Goal: Check status: Check status

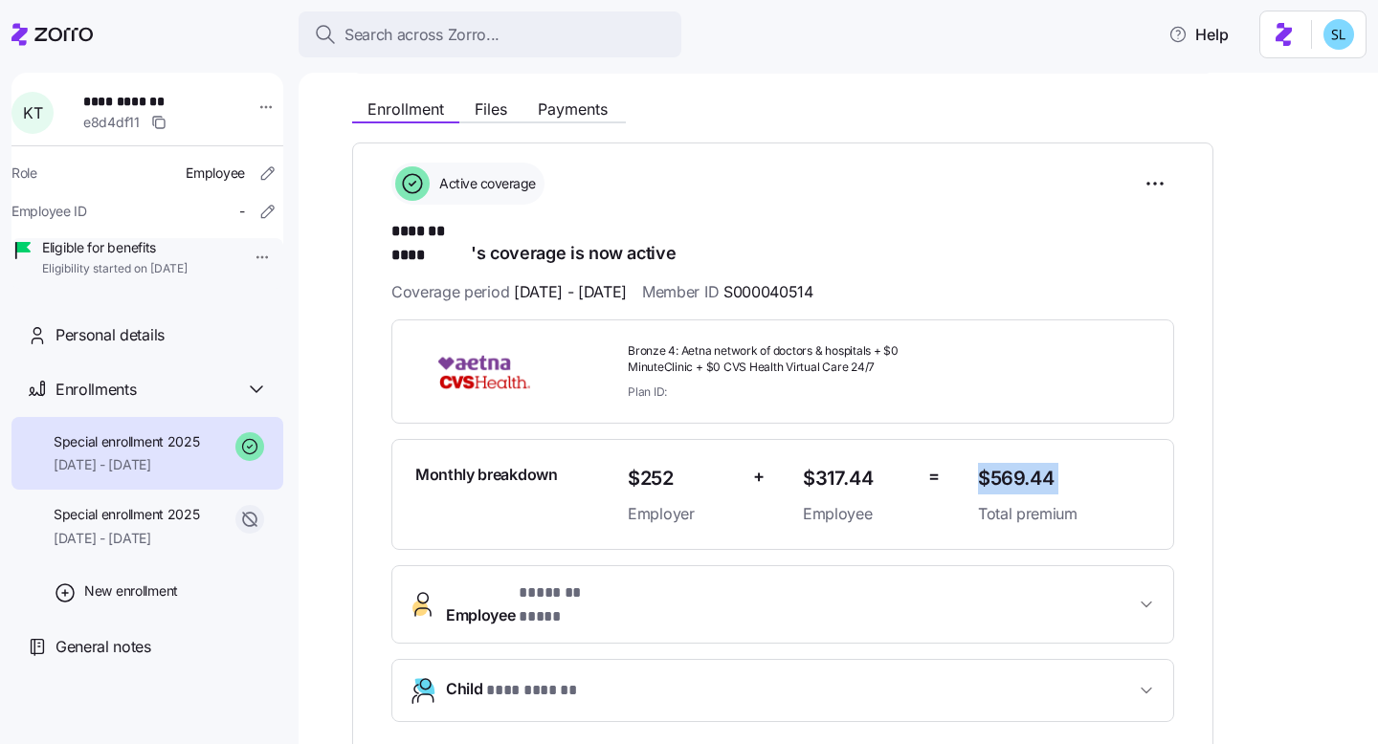
scroll to position [188, 0]
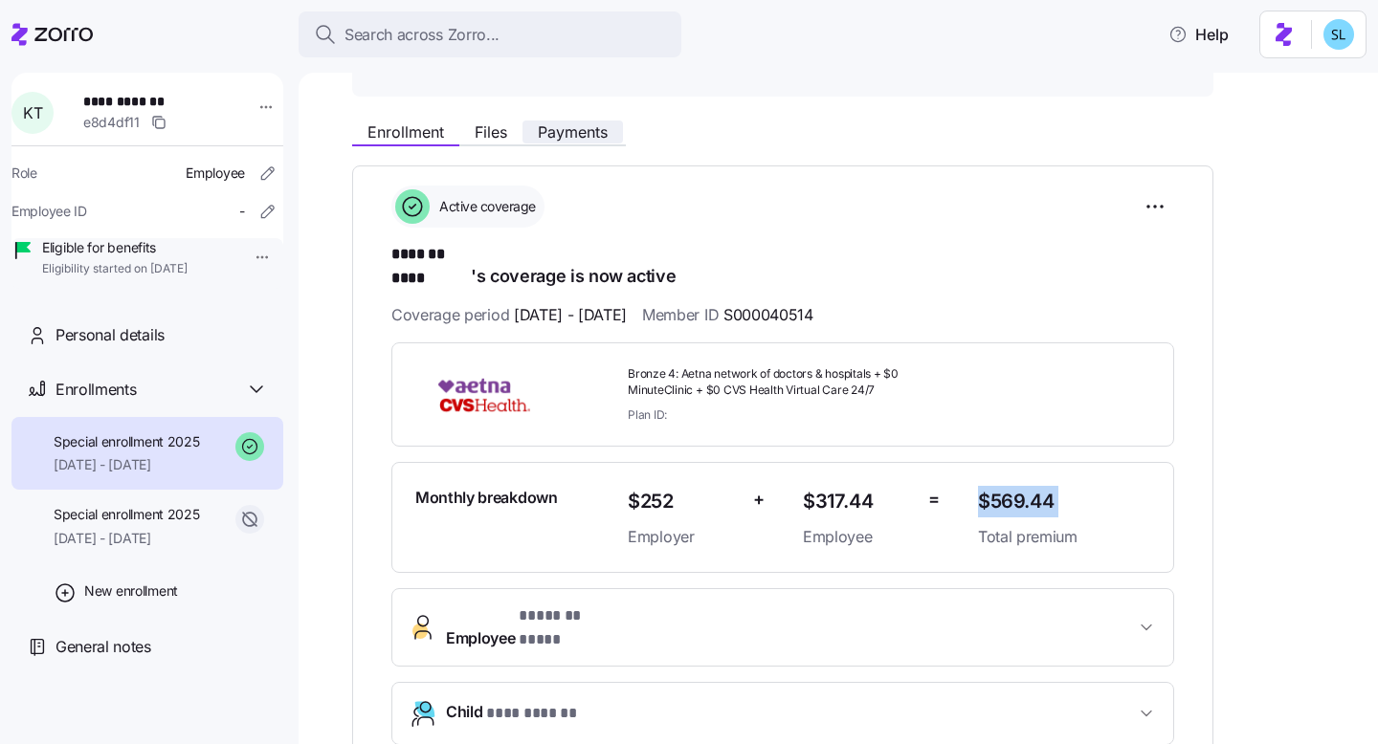
click at [600, 142] on button "Payments" at bounding box center [572, 132] width 100 height 23
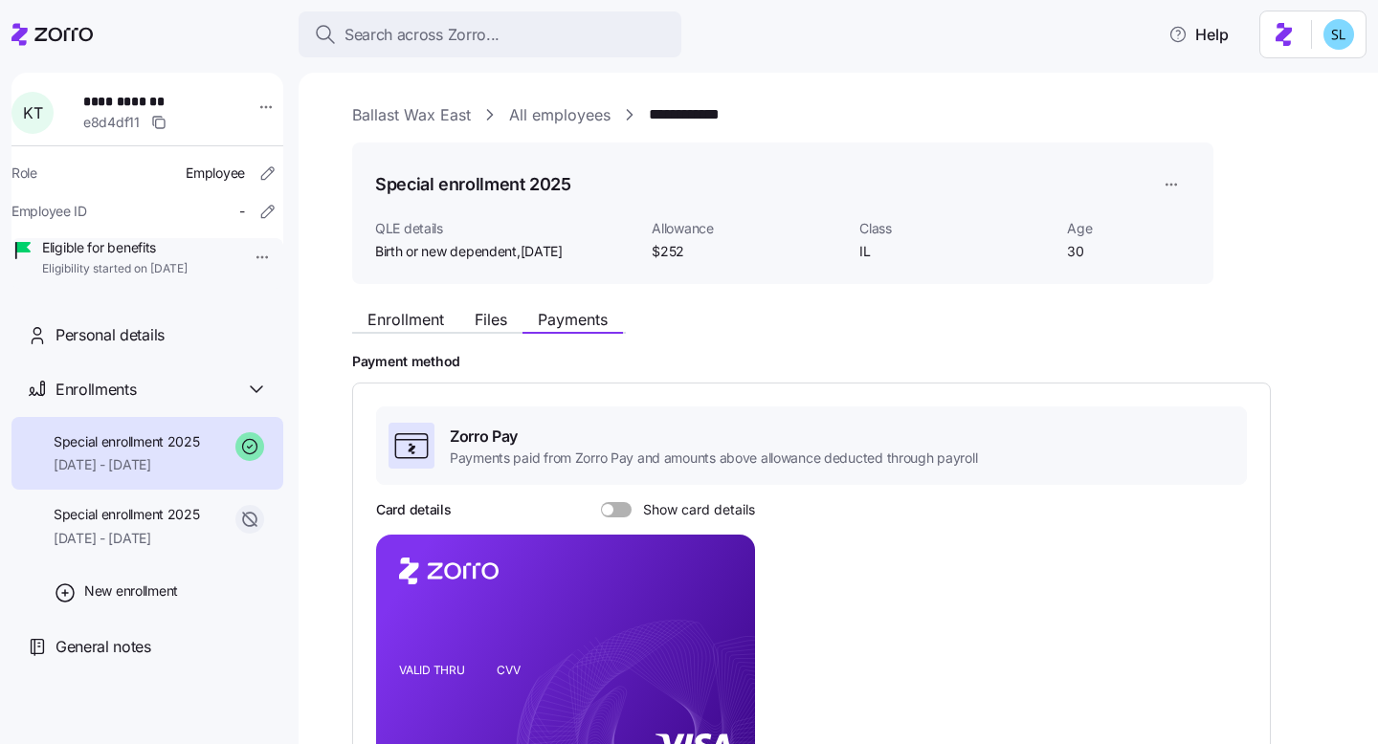
scroll to position [213, 0]
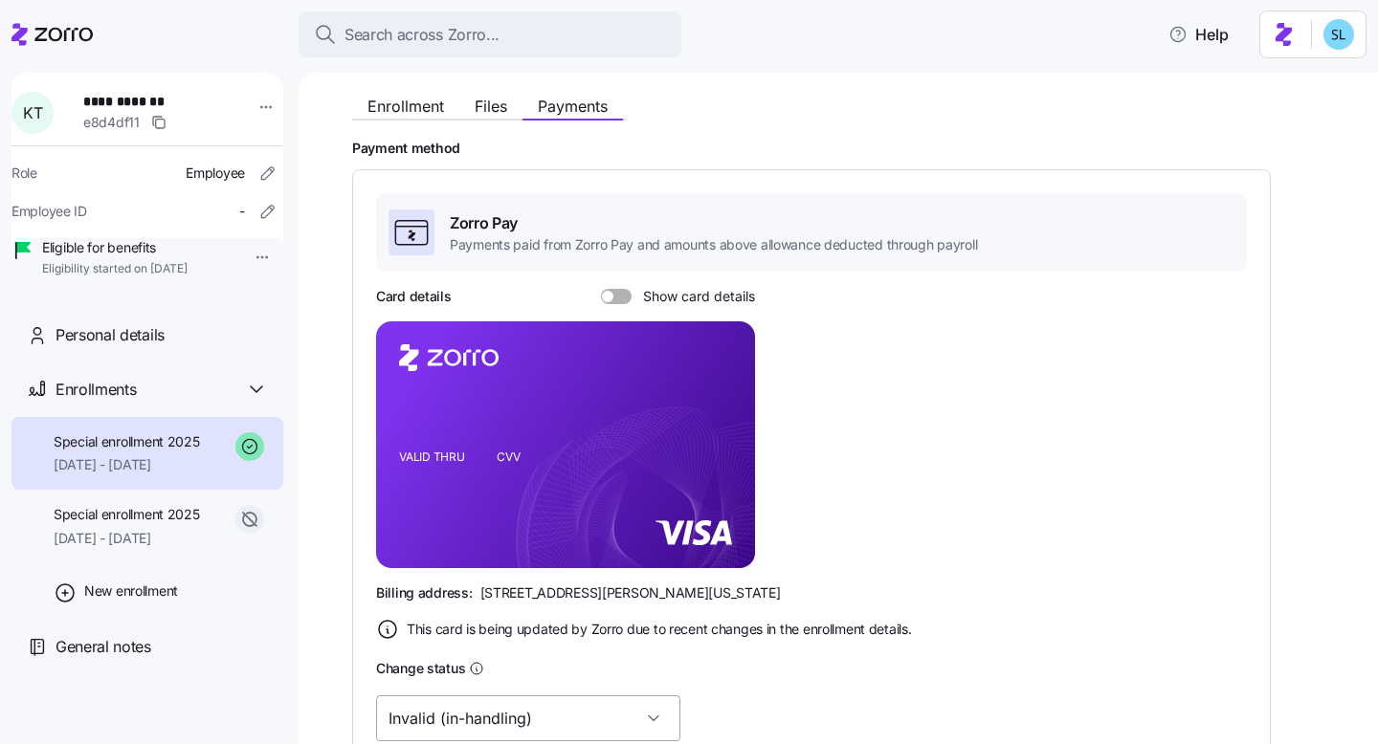
click at [539, 707] on input "Invalid (in-handling)" at bounding box center [528, 719] width 304 height 46
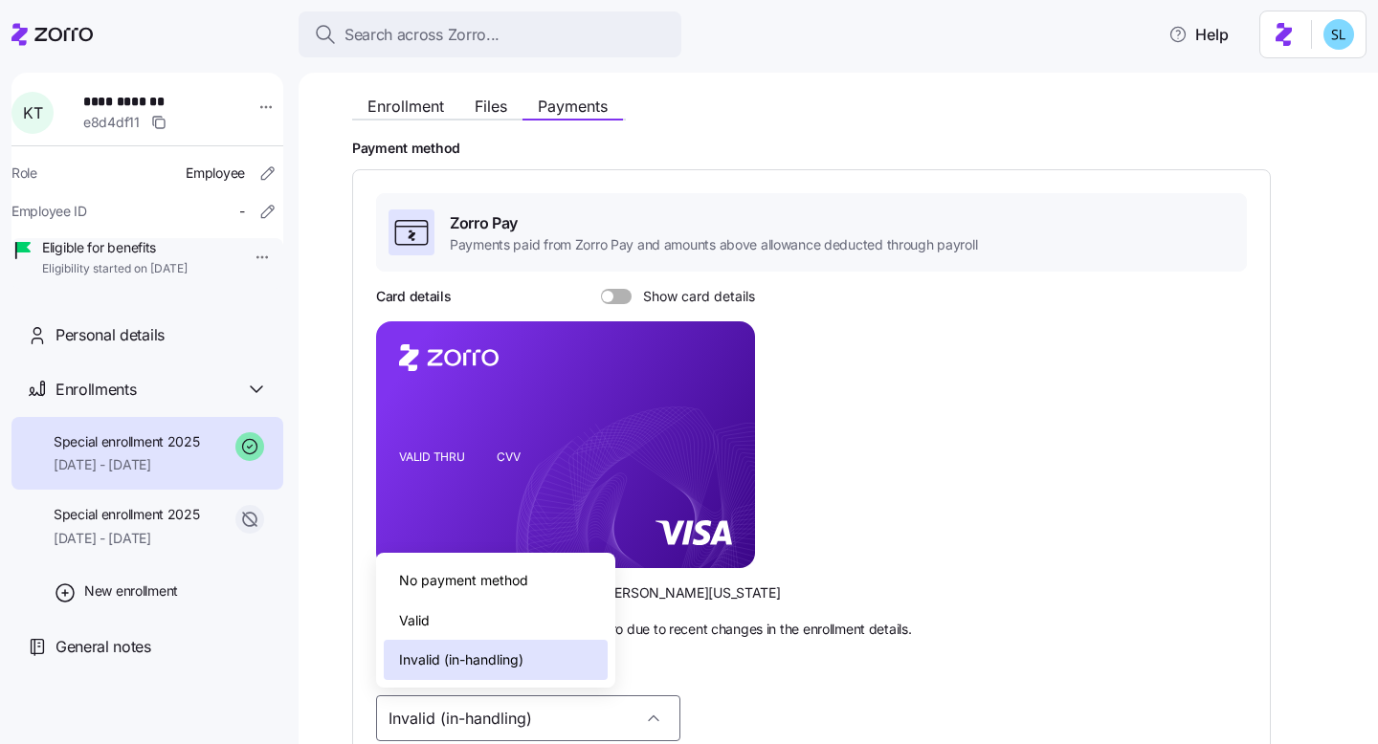
click at [517, 634] on div "Valid" at bounding box center [496, 621] width 224 height 40
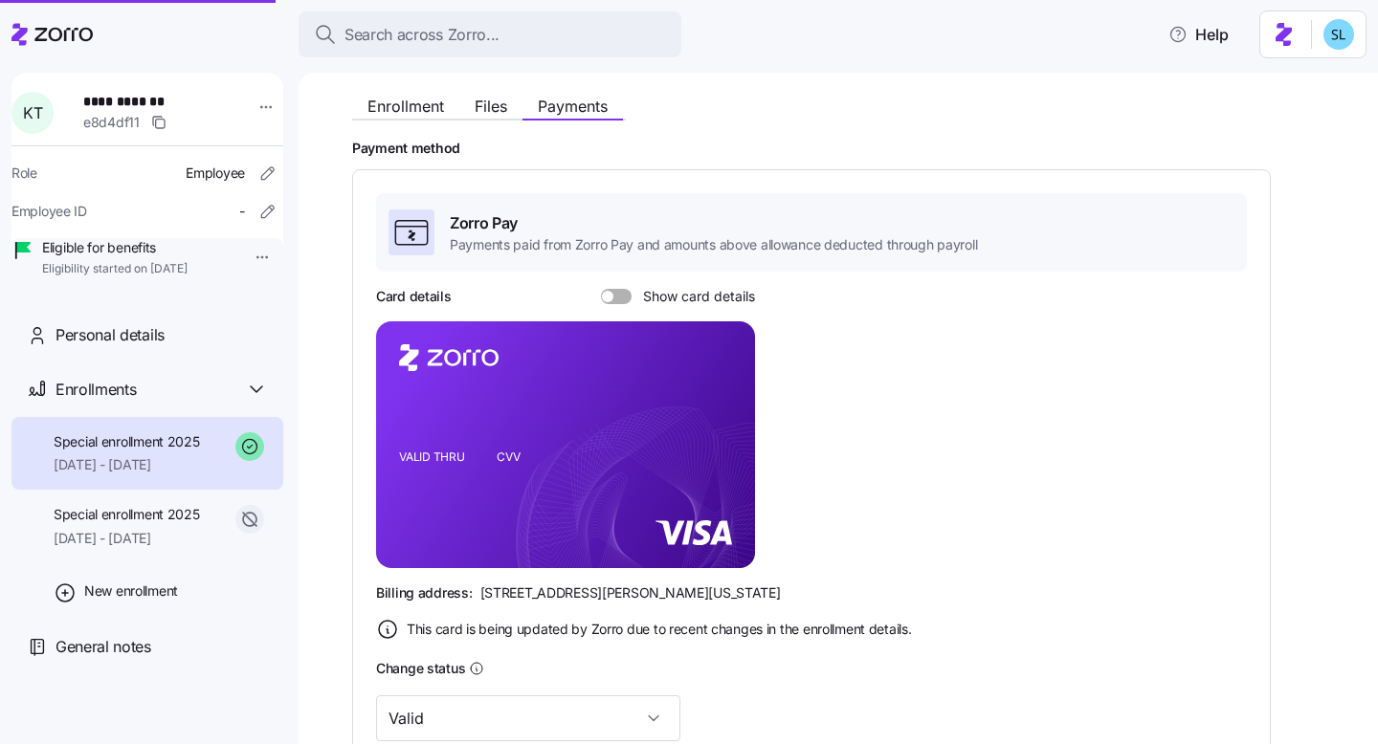
type input "Valid"
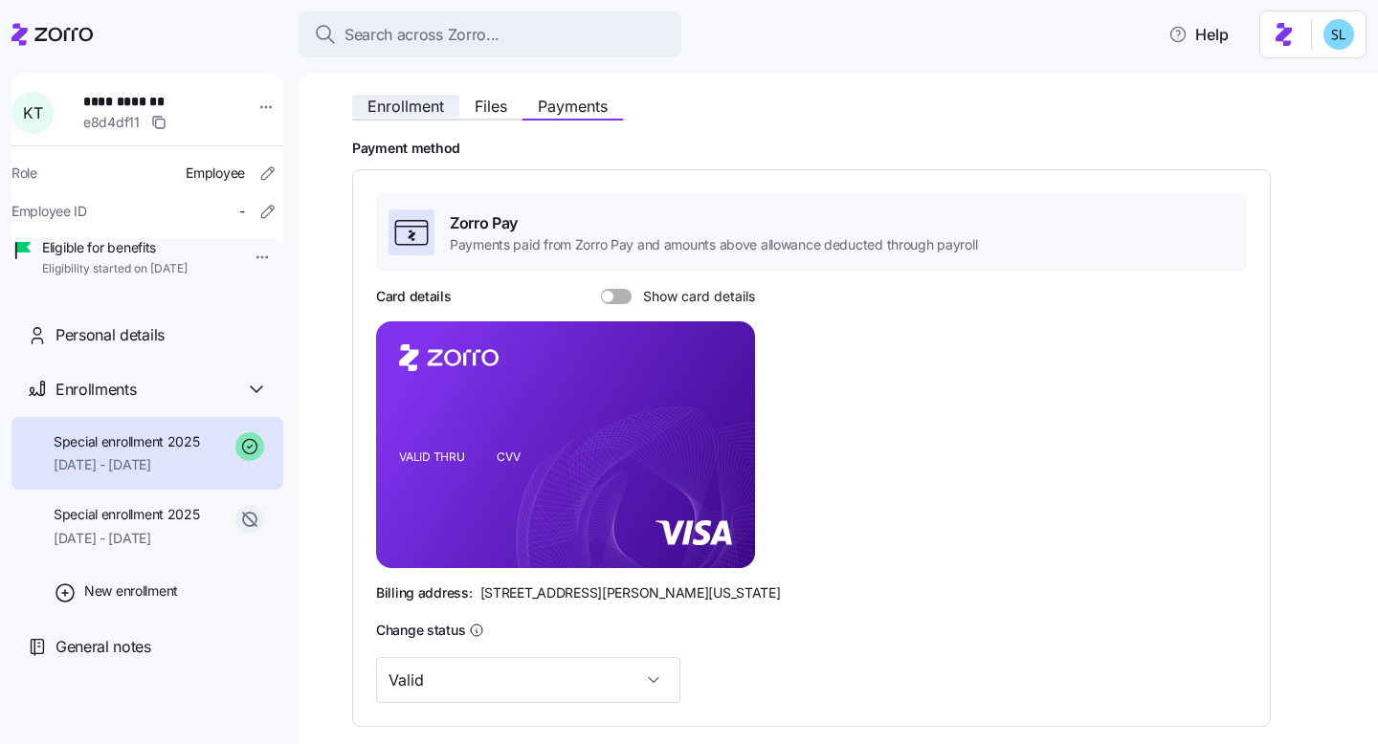
click at [426, 117] on button "Enrollment" at bounding box center [405, 106] width 107 height 23
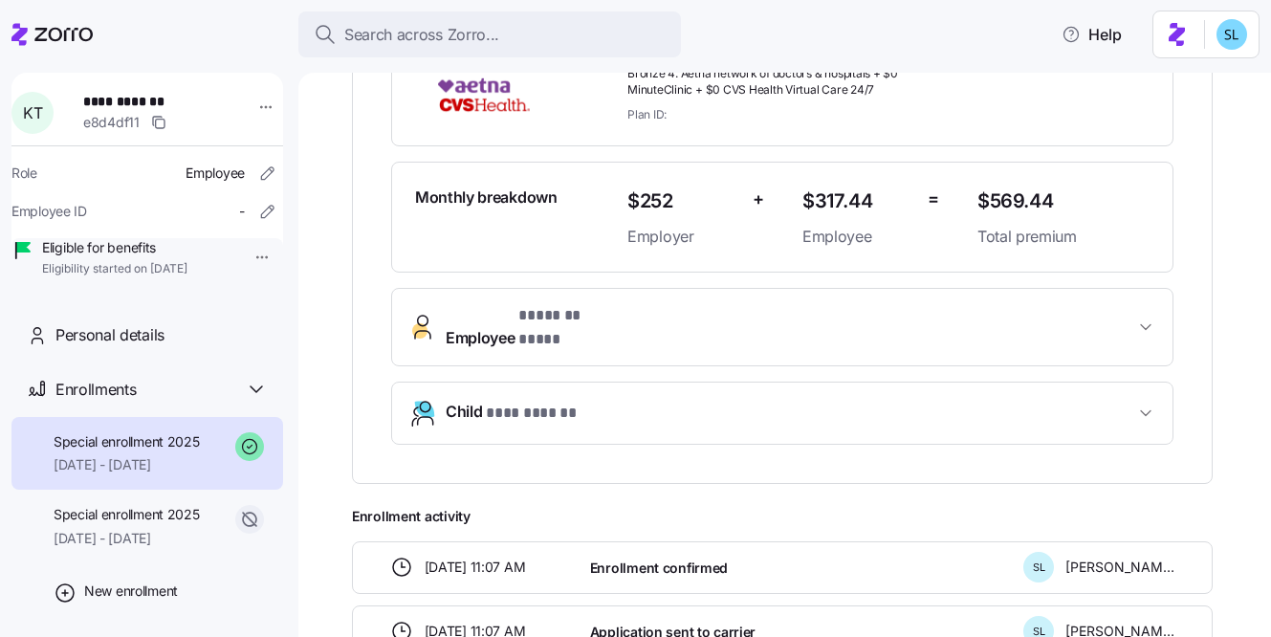
scroll to position [305, 0]
